Goal: Subscribe to service/newsletter

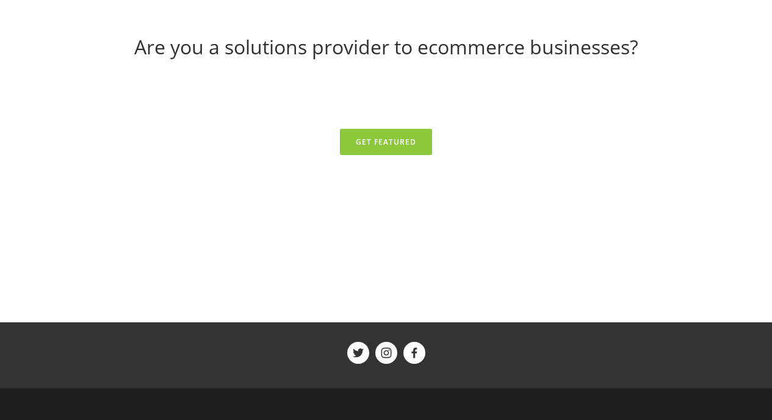
scroll to position [5378, 0]
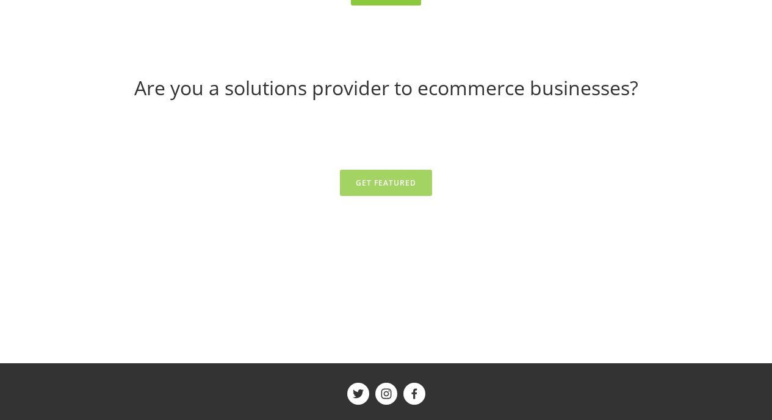
click at [388, 196] on link "Get Featured" at bounding box center [386, 183] width 92 height 26
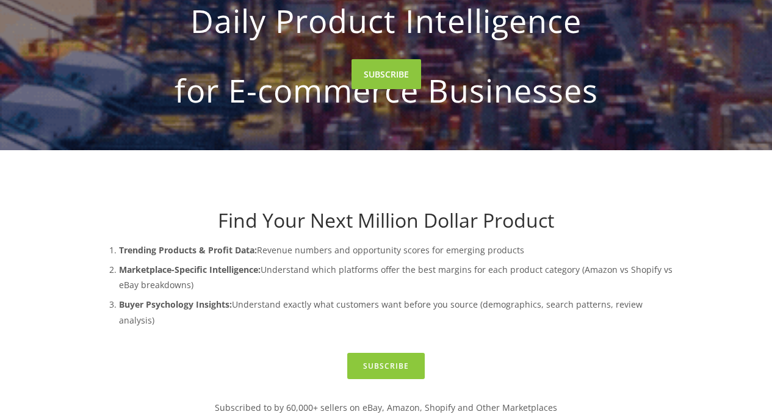
scroll to position [0, 0]
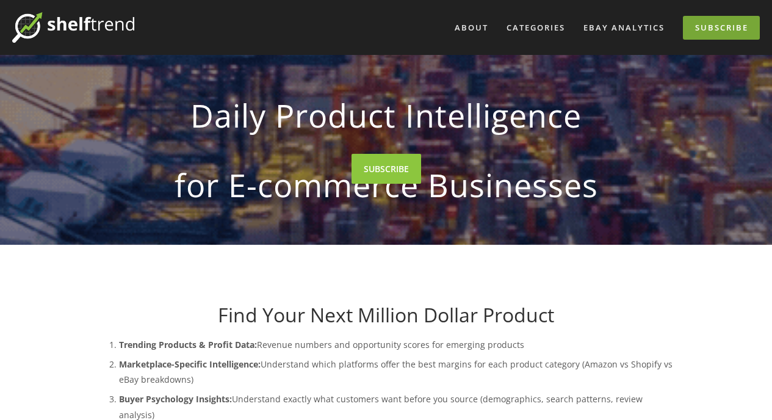
click at [717, 25] on link "Subscribe" at bounding box center [721, 28] width 77 height 24
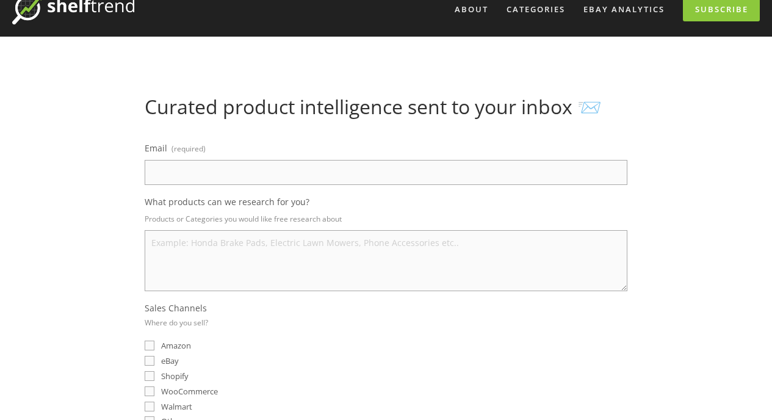
scroll to position [20, 0]
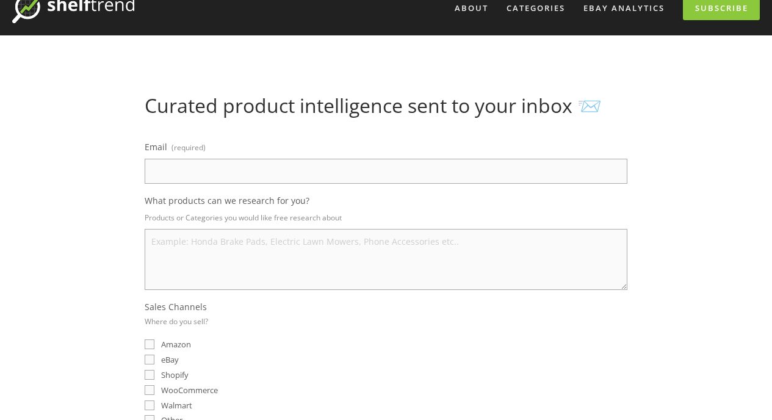
click at [150, 358] on input "eBay" at bounding box center [150, 360] width 10 height 10
checkbox input "true"
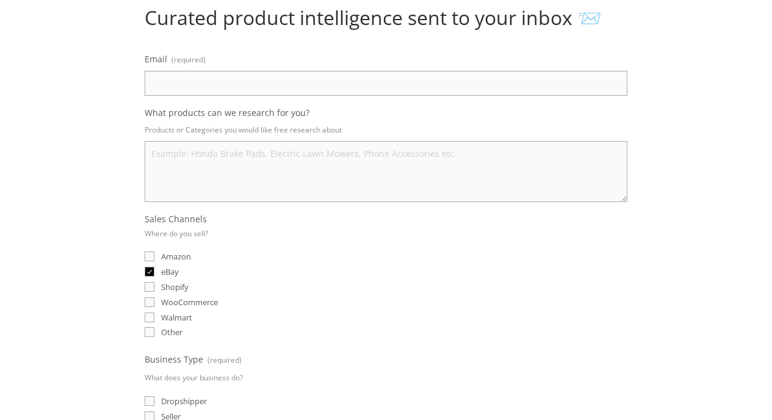
scroll to position [186, 0]
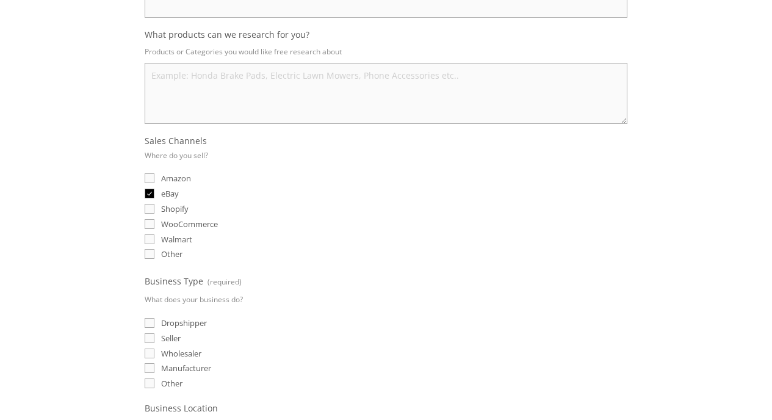
click at [148, 338] on input "Seller" at bounding box center [150, 338] width 10 height 10
checkbox input "true"
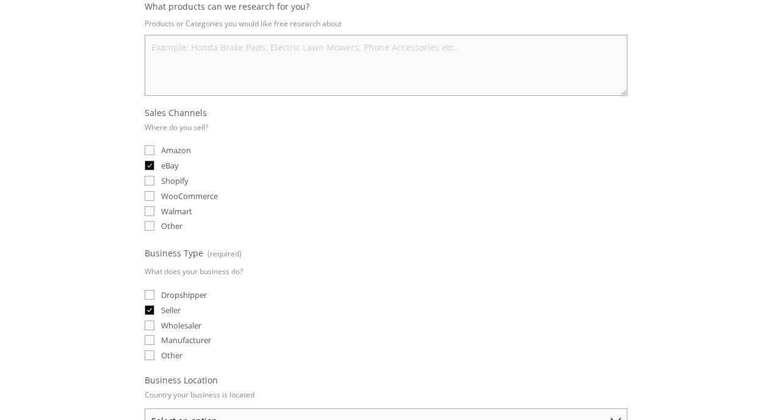
scroll to position [107, 0]
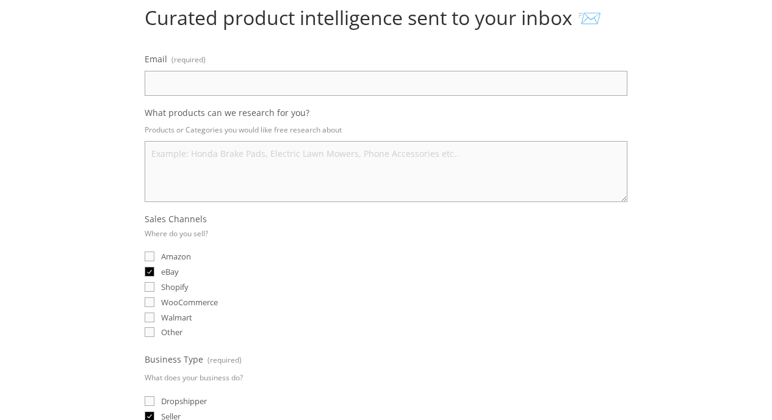
click at [178, 80] on input "Email (required)" at bounding box center [386, 83] width 483 height 25
type input "sazalimoss@icloud.com"
click at [223, 159] on textarea "What products can we research for you?" at bounding box center [386, 171] width 483 height 61
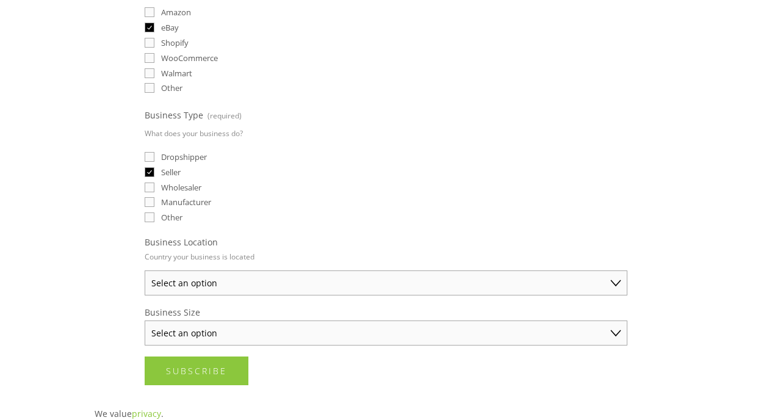
scroll to position [459, 0]
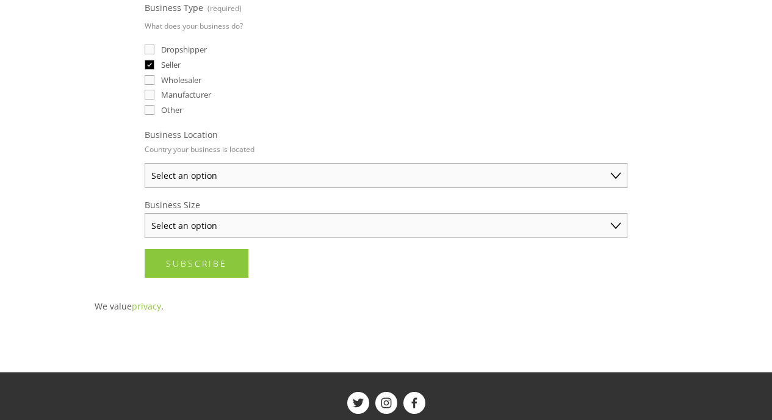
type textarea "home and garden kitchen ware baking tool dvd"
click at [145, 163] on select "Select an option Australia United States United Kingdom China Japan Germany Can…" at bounding box center [386, 175] width 483 height 25
click at [145, 213] on select "Select an option Solo Merchant (under $50K annual sales) Small Business ($50K -…" at bounding box center [386, 225] width 483 height 25
select select "Solo Merchant (under $50K annual sales)"
click option "Solo Merchant (under $50K annual sales)" at bounding box center [0, 0] width 0 height 0
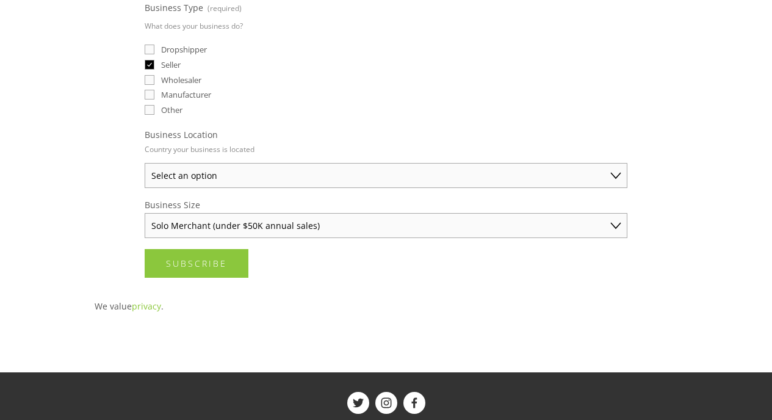
click at [145, 163] on select "Select an option Australia United States United Kingdom China Japan Germany Can…" at bounding box center [386, 175] width 483 height 25
select select "[GEOGRAPHIC_DATA]"
click option "[GEOGRAPHIC_DATA]" at bounding box center [0, 0] width 0 height 0
click at [224, 267] on span "Subscribe" at bounding box center [196, 264] width 61 height 12
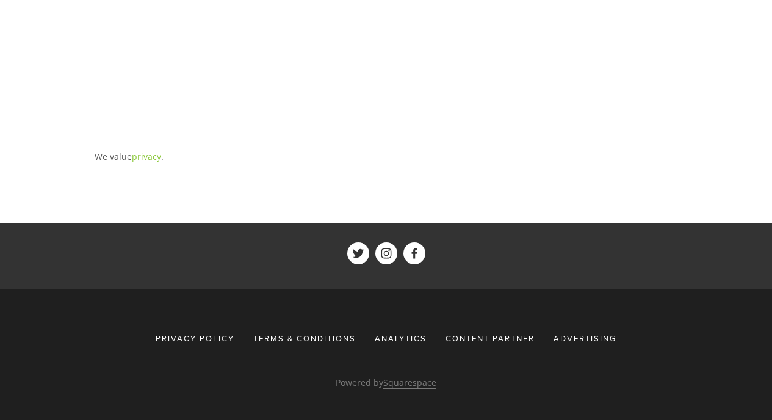
scroll to position [615, 0]
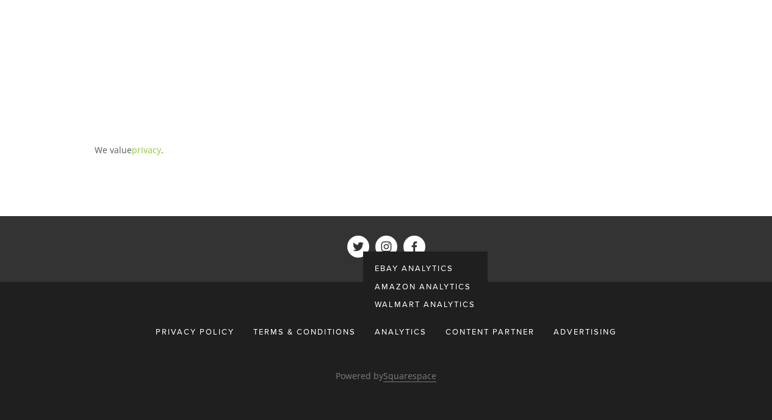
click at [398, 333] on div "Analytics" at bounding box center [401, 332] width 68 height 22
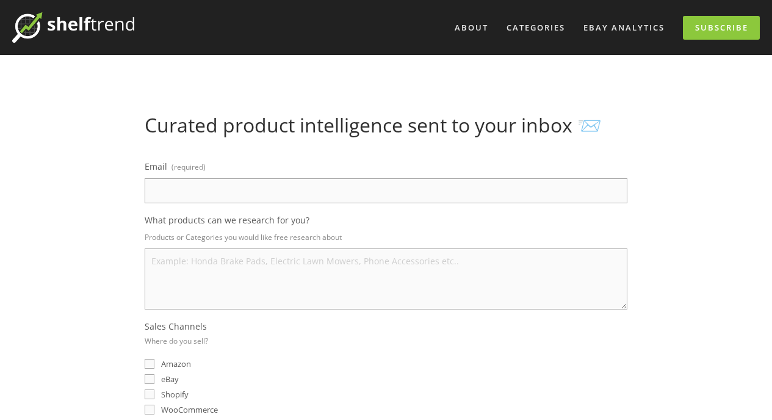
scroll to position [615, 0]
